Goal: Complete application form: Complete application form

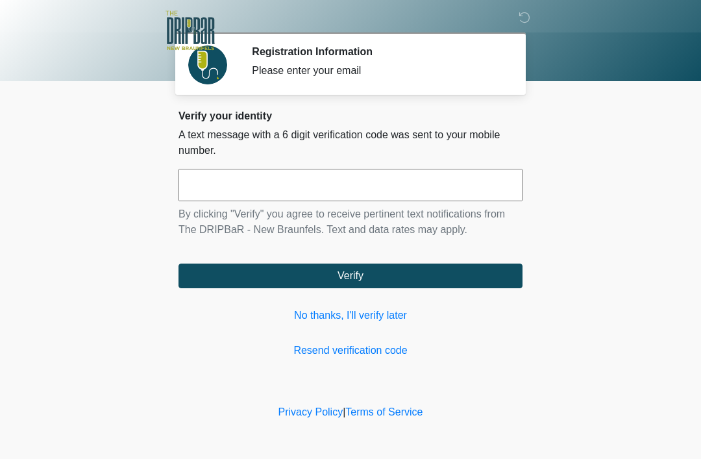
click at [328, 184] on input "text" at bounding box center [351, 185] width 344 height 32
type input "******"
click at [362, 275] on button "Verify" at bounding box center [351, 276] width 344 height 25
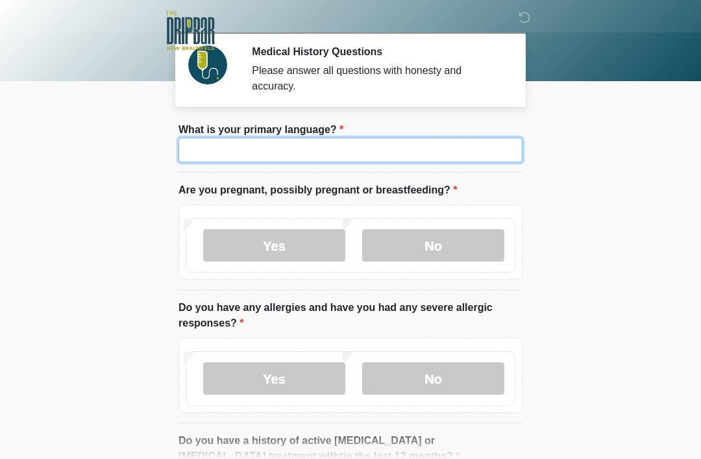
click at [313, 155] on input "What is your primary language?" at bounding box center [351, 150] width 344 height 25
type input "*******"
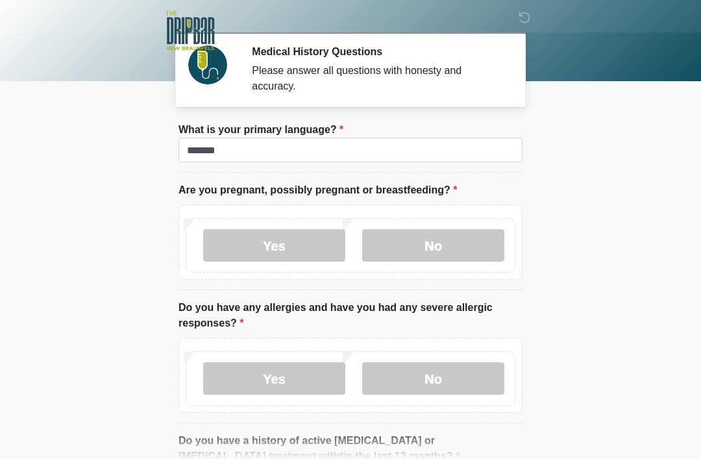
click at [449, 249] on label "No" at bounding box center [433, 245] width 142 height 32
click at [430, 380] on label "No" at bounding box center [433, 378] width 142 height 32
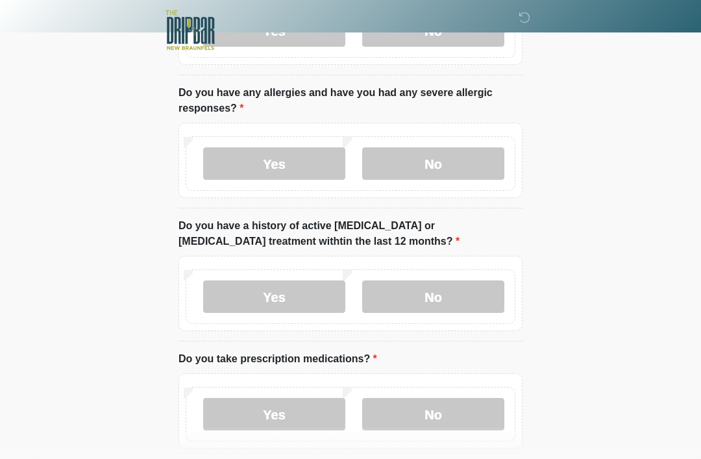
scroll to position [215, 0]
click at [452, 291] on label "No" at bounding box center [433, 296] width 142 height 32
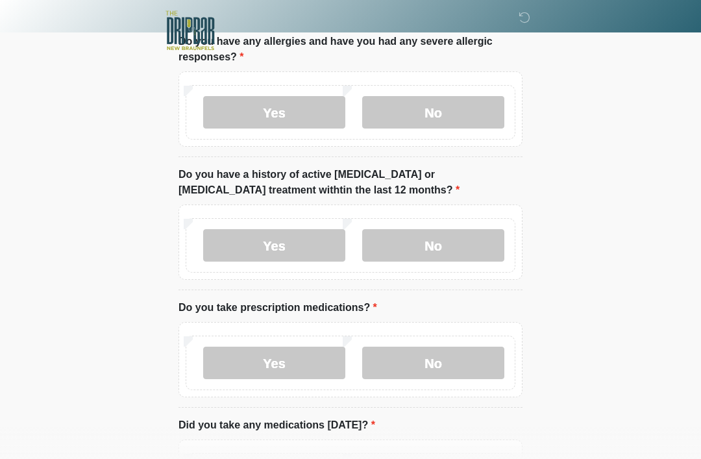
scroll to position [270, 0]
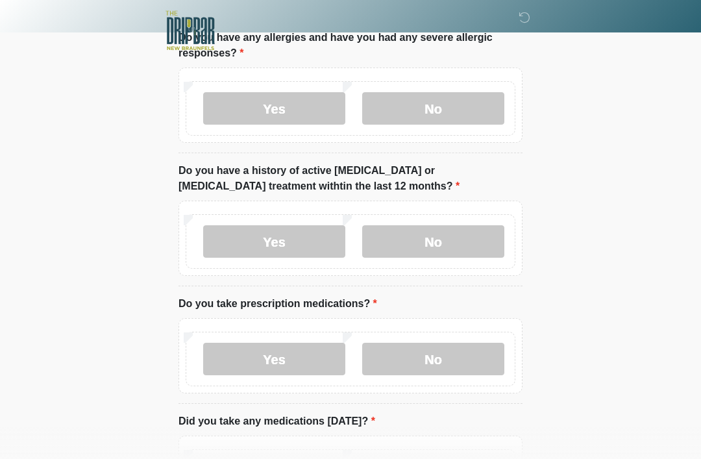
click at [297, 368] on label "Yes" at bounding box center [274, 359] width 142 height 32
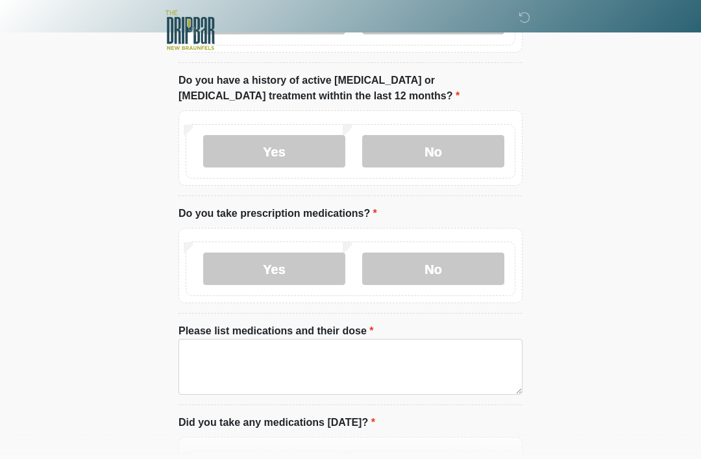
scroll to position [362, 0]
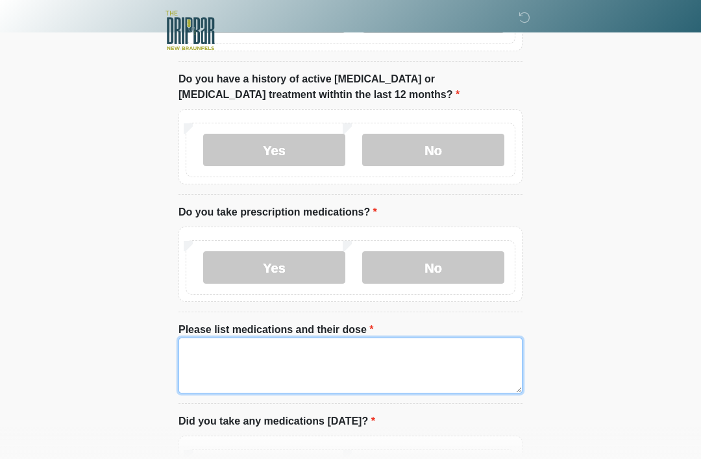
click at [247, 364] on textarea "Please list medications and their dose" at bounding box center [351, 366] width 344 height 56
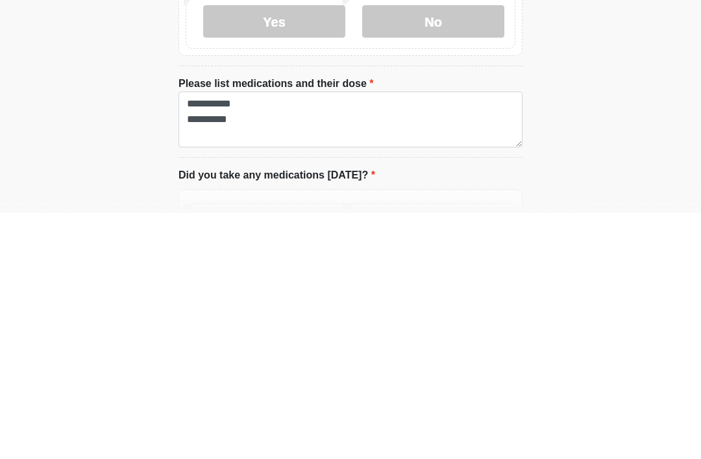
scroll to position [608, 0]
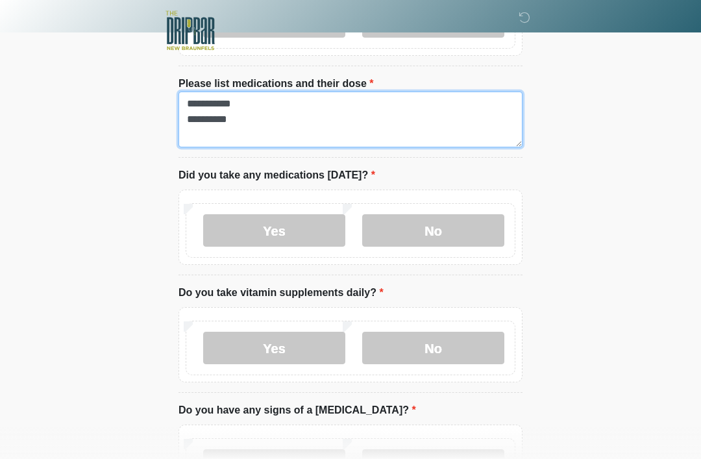
type textarea "**********"
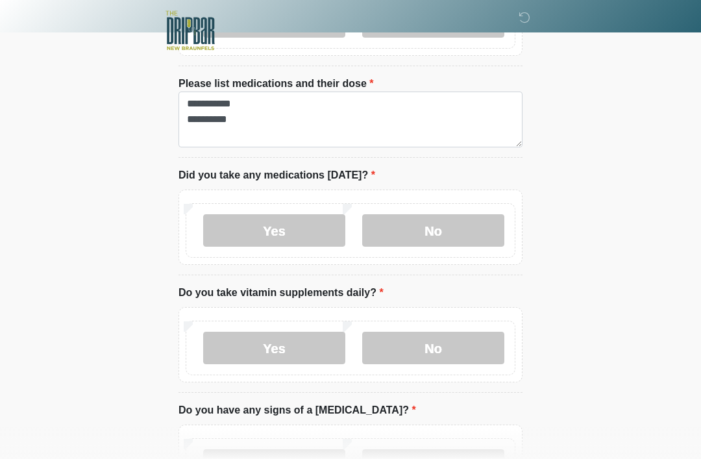
click at [432, 230] on label "No" at bounding box center [433, 230] width 142 height 32
click at [441, 340] on label "No" at bounding box center [433, 348] width 142 height 32
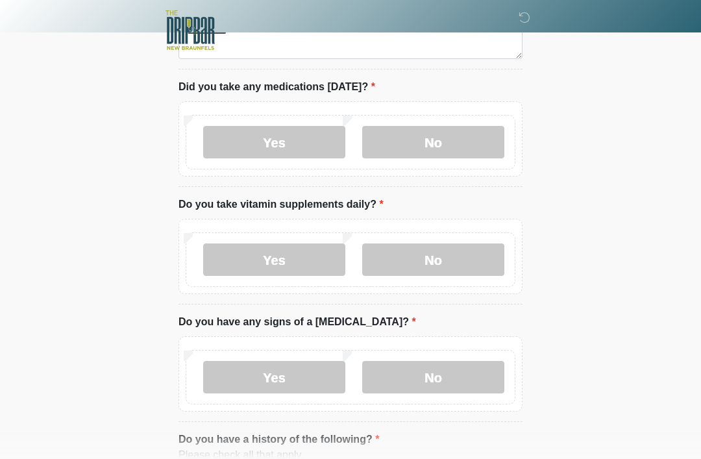
scroll to position [695, 0]
click at [441, 377] on label "No" at bounding box center [433, 378] width 142 height 32
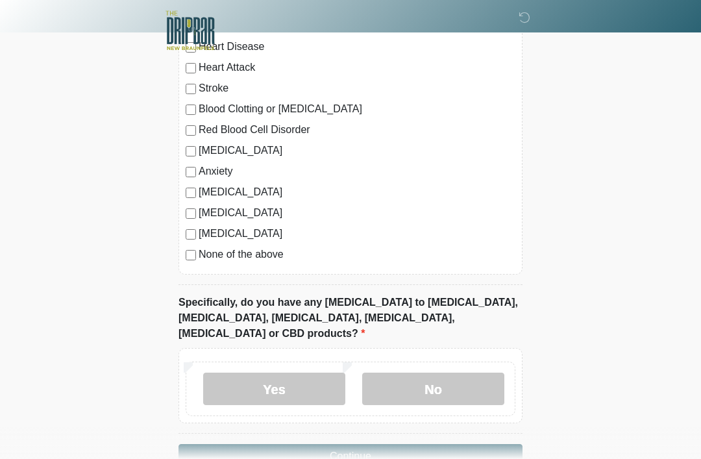
scroll to position [1155, 0]
click at [449, 372] on label "No" at bounding box center [433, 388] width 142 height 32
click at [428, 443] on button "Continue" at bounding box center [351, 455] width 344 height 25
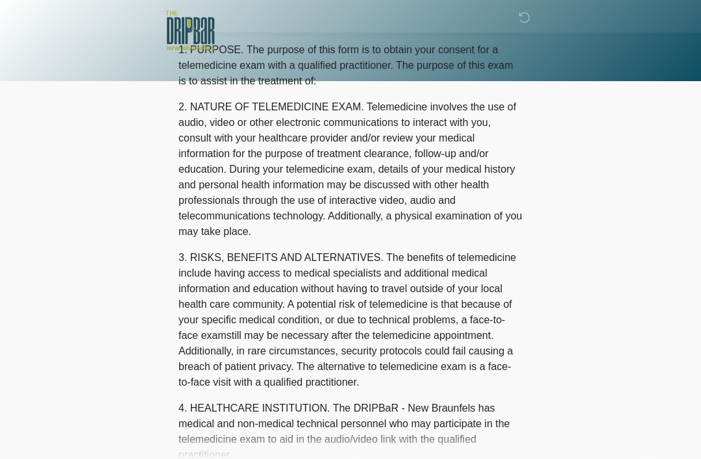
scroll to position [0, 0]
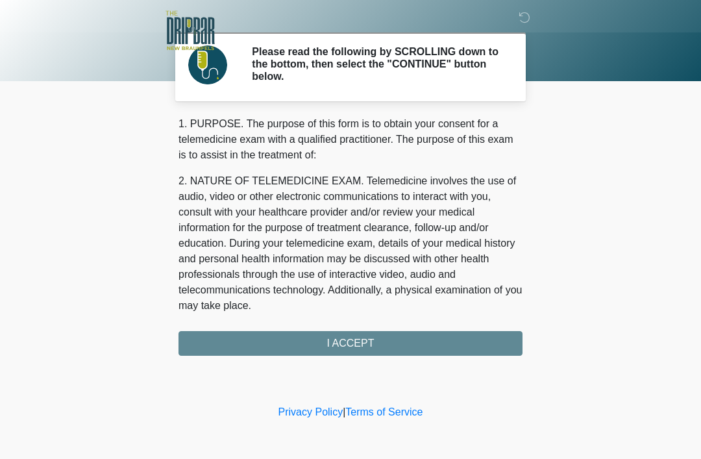
click at [419, 341] on div "1. PURPOSE. The purpose of this form is to obtain your consent for a telemedici…" at bounding box center [351, 236] width 344 height 240
click at [354, 345] on div "1. PURPOSE. The purpose of this form is to obtain your consent for a telemedici…" at bounding box center [351, 236] width 344 height 240
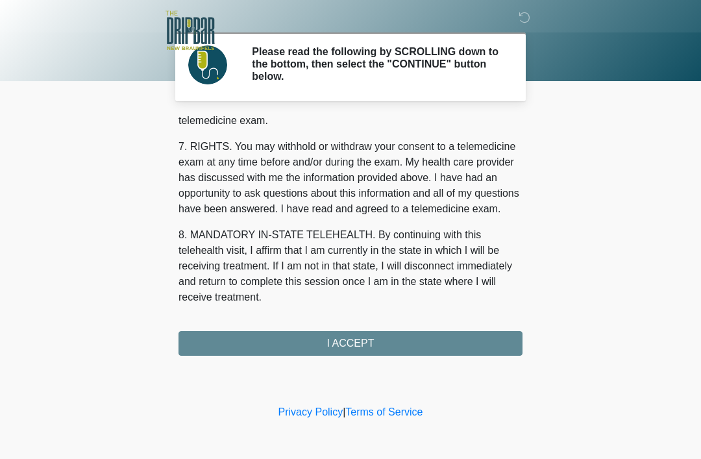
scroll to position [569, 0]
click at [354, 340] on button "I ACCEPT" at bounding box center [351, 343] width 344 height 25
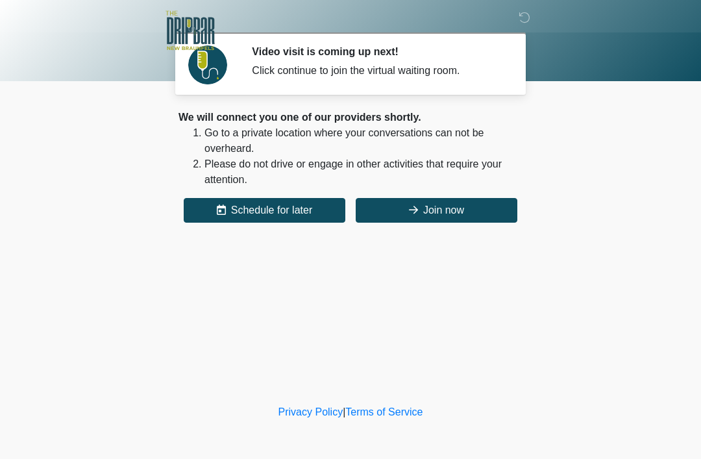
click at [443, 216] on button "Join now" at bounding box center [437, 210] width 162 height 25
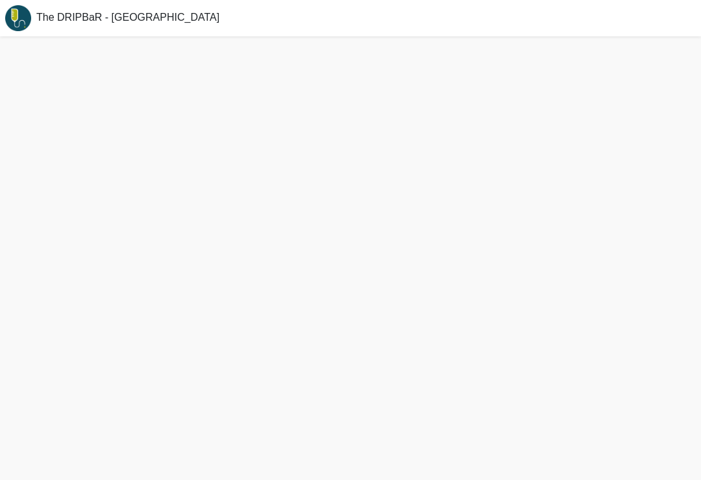
scroll to position [20, 0]
